Goal: Entertainment & Leisure: Consume media (video, audio)

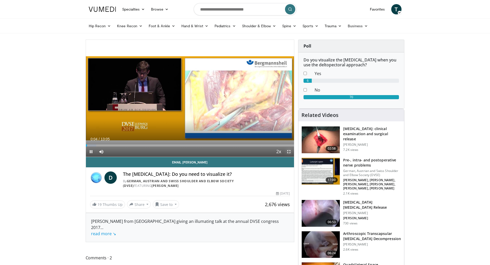
click at [287, 150] on span "Video Player" at bounding box center [288, 151] width 10 height 10
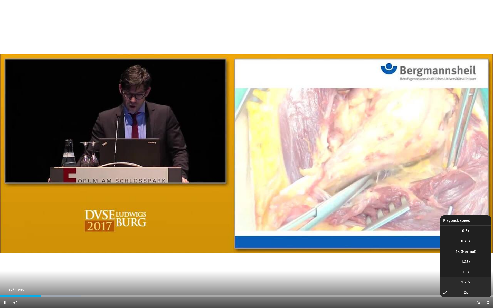
click at [475, 265] on li "1.75x" at bounding box center [466, 282] width 51 height 10
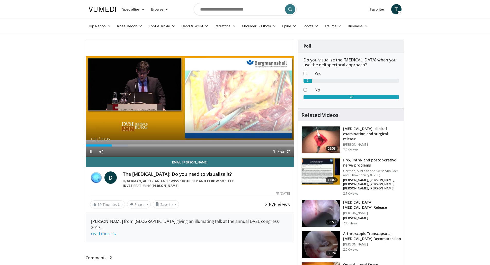
click at [288, 148] on span "Video Player" at bounding box center [288, 151] width 10 height 10
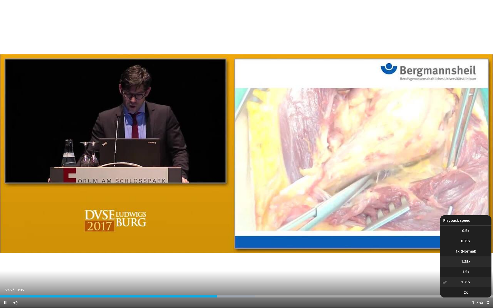
click at [471, 265] on li "1.25x" at bounding box center [466, 262] width 51 height 10
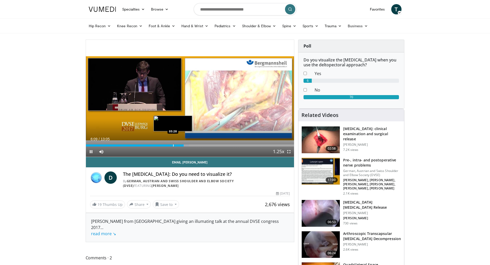
click at [172, 145] on div "Loaded : 49.64% 06:09 05:28" at bounding box center [190, 145] width 208 height 2
click at [289, 151] on span "Video Player" at bounding box center [288, 151] width 10 height 10
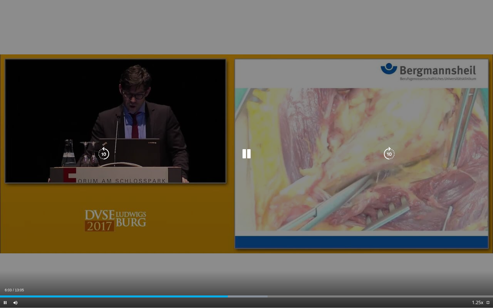
click at [389, 154] on icon "Video Player" at bounding box center [389, 154] width 14 height 14
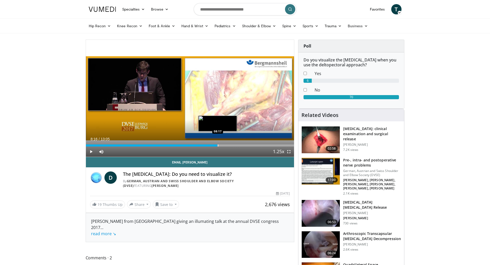
click at [218, 145] on div "Progress Bar" at bounding box center [218, 145] width 1 height 2
click at [214, 144] on div "Loaded : 70.01% 08:18 08:06" at bounding box center [190, 144] width 208 height 5
click at [219, 146] on div "Progress Bar" at bounding box center [219, 145] width 1 height 2
click at [231, 144] on div "Progress Bar" at bounding box center [231, 145] width 1 height 2
click at [289, 154] on span "Video Player" at bounding box center [288, 151] width 10 height 10
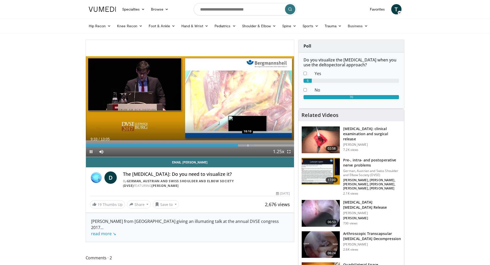
click at [247, 143] on div "Loaded : 80.80% 09:34 10:10" at bounding box center [190, 144] width 208 height 5
click at [243, 145] on div "Progress Bar" at bounding box center [243, 145] width 1 height 2
click at [287, 150] on span "Video Player" at bounding box center [288, 151] width 10 height 10
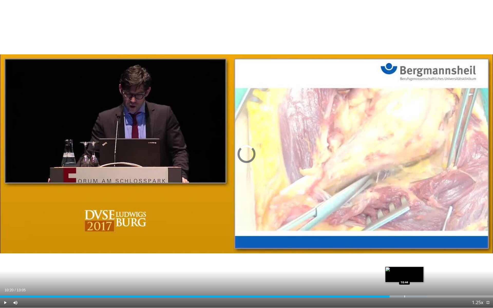
click at [405, 265] on div "Progress Bar" at bounding box center [405, 297] width 1 height 2
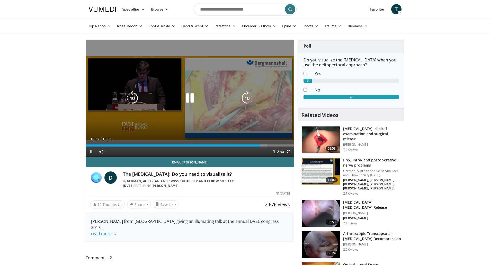
click at [187, 99] on icon "Video Player" at bounding box center [189, 98] width 14 height 14
